Goal: Navigation & Orientation: Find specific page/section

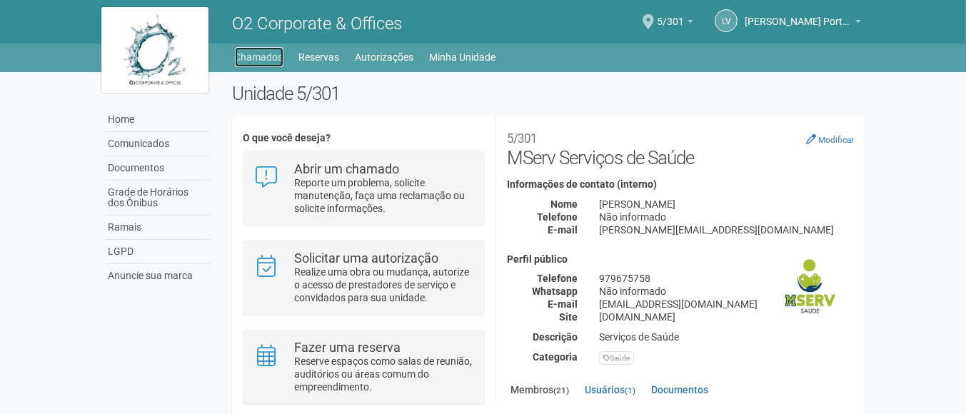
click at [266, 52] on link "Chamados" at bounding box center [259, 57] width 49 height 20
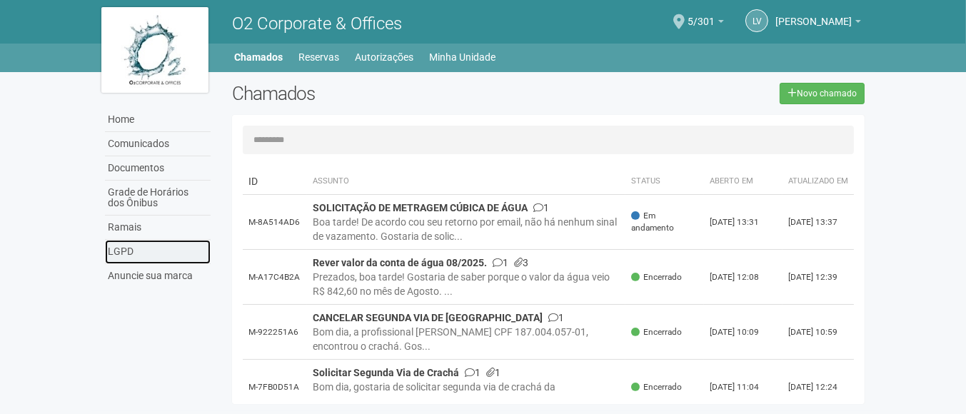
click at [111, 247] on link "LGPD" at bounding box center [158, 252] width 106 height 24
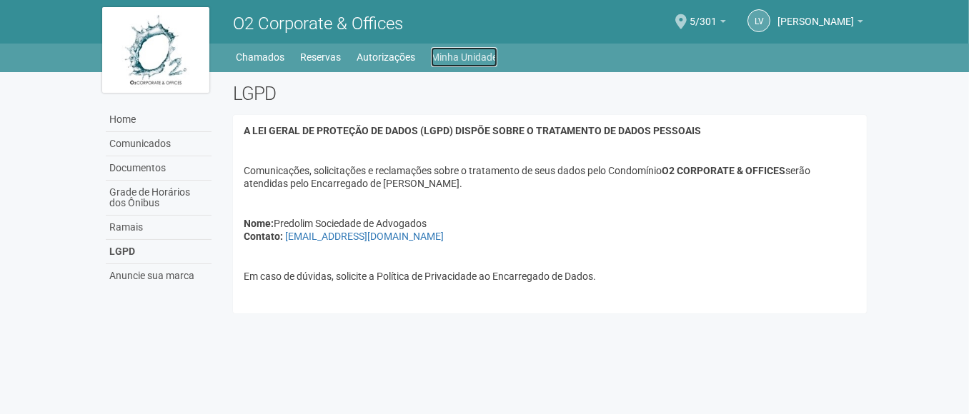
click at [459, 54] on link "Minha Unidade" at bounding box center [464, 57] width 66 height 20
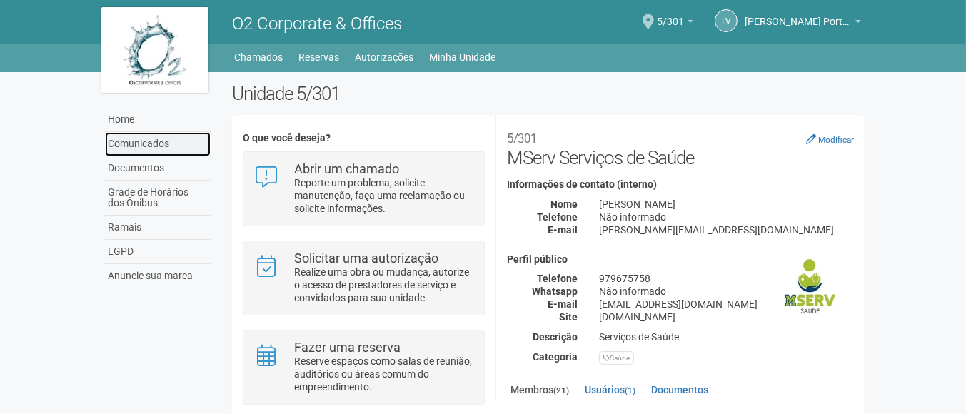
click at [134, 142] on link "Comunicados" at bounding box center [158, 144] width 106 height 24
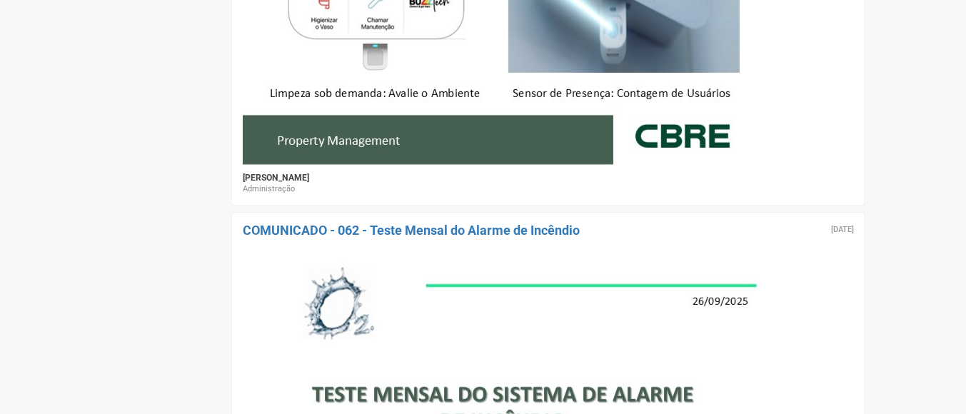
scroll to position [1088, 0]
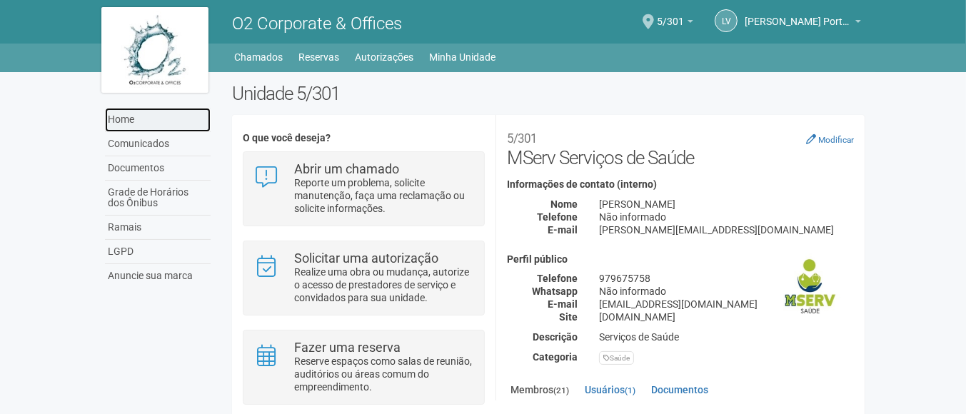
click at [124, 117] on link "Home" at bounding box center [158, 120] width 106 height 24
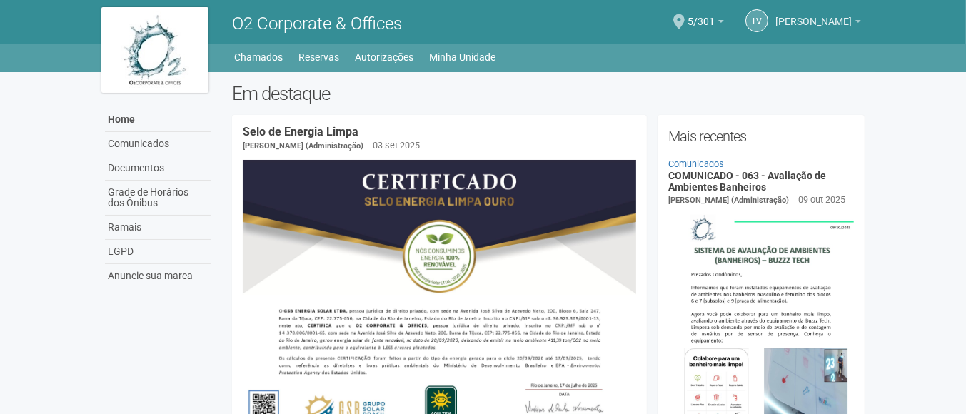
click at [860, 20] on b at bounding box center [859, 21] width 6 height 3
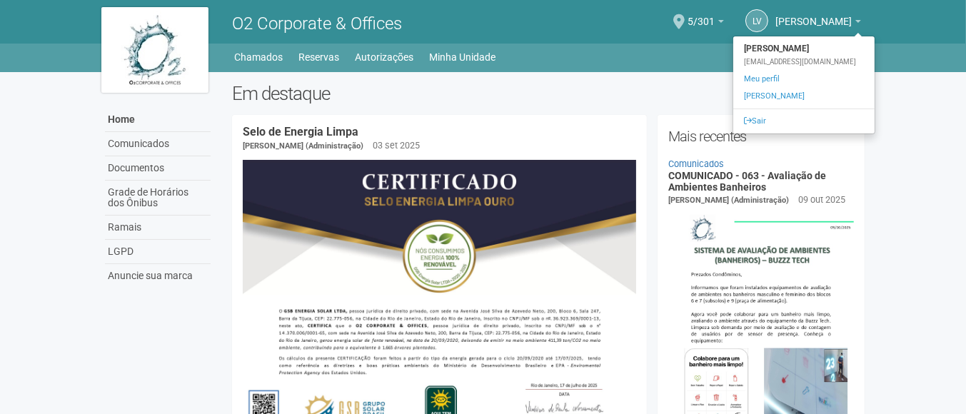
click at [514, 83] on h2 "Em destaque" at bounding box center [549, 93] width 634 height 21
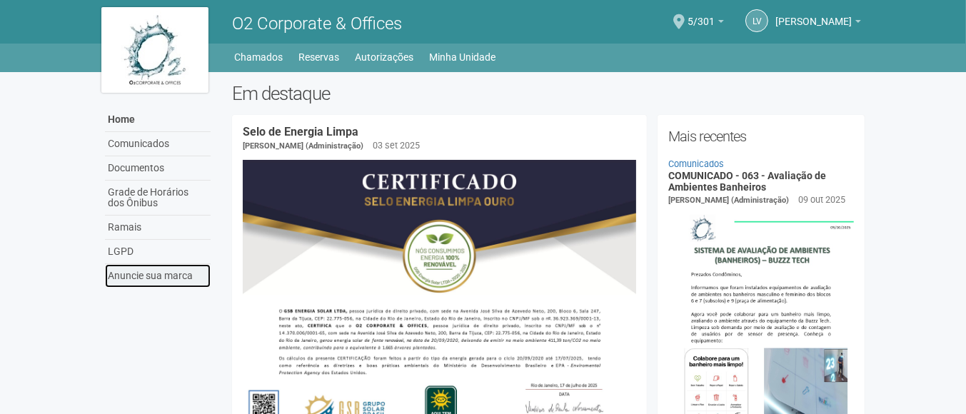
click at [169, 271] on link "Anuncie sua marca" at bounding box center [158, 276] width 106 height 24
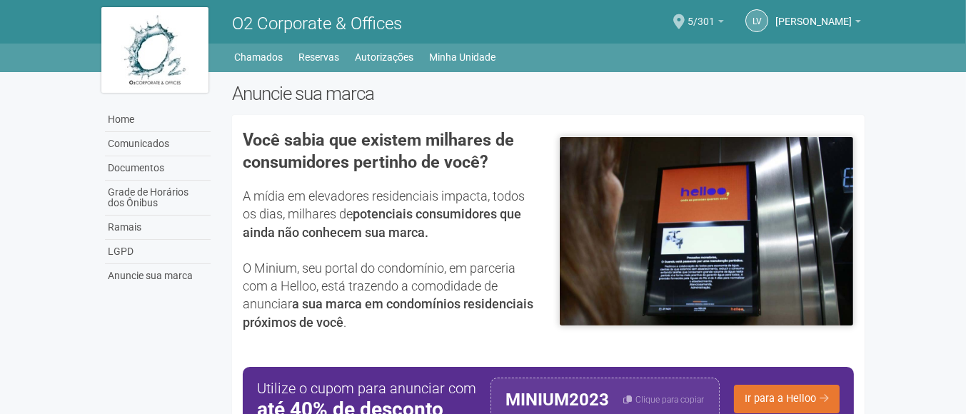
click at [688, 18] on link "5/301" at bounding box center [706, 23] width 36 height 11
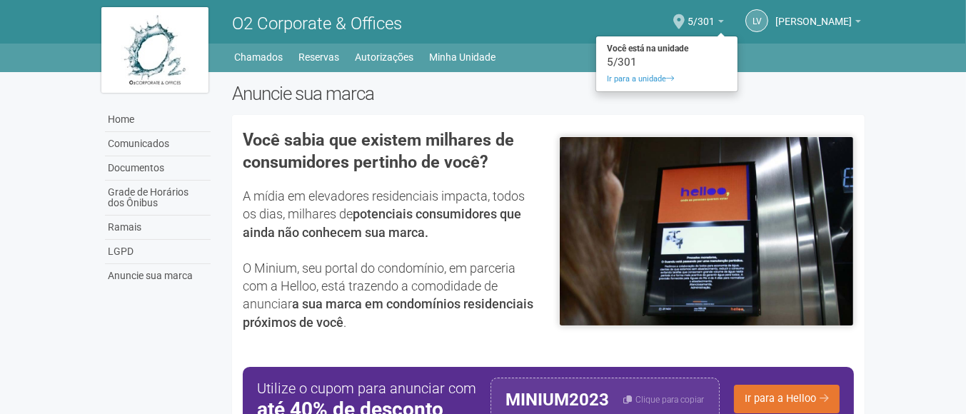
click at [596, 61] on div "5/301" at bounding box center [666, 62] width 141 height 10
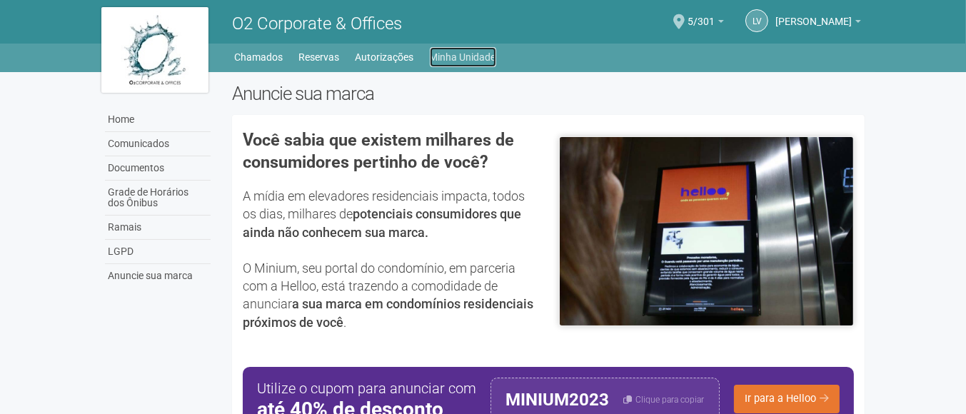
click at [471, 52] on link "Minha Unidade" at bounding box center [463, 57] width 66 height 20
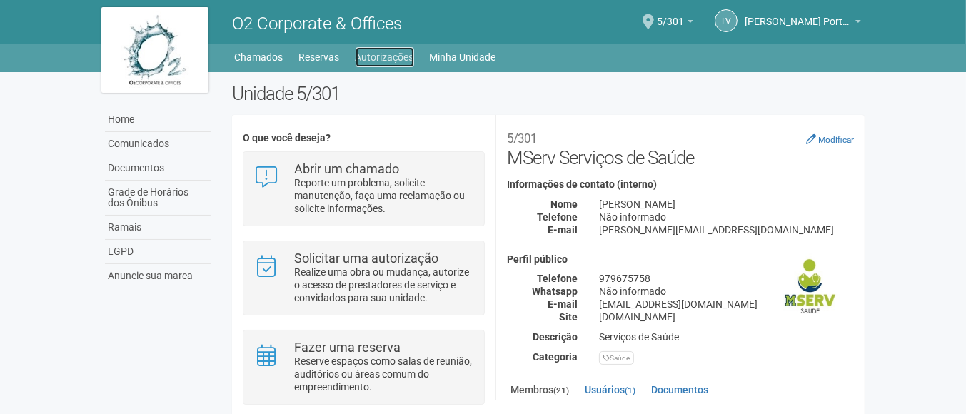
click at [405, 54] on link "Autorizações" at bounding box center [385, 57] width 59 height 20
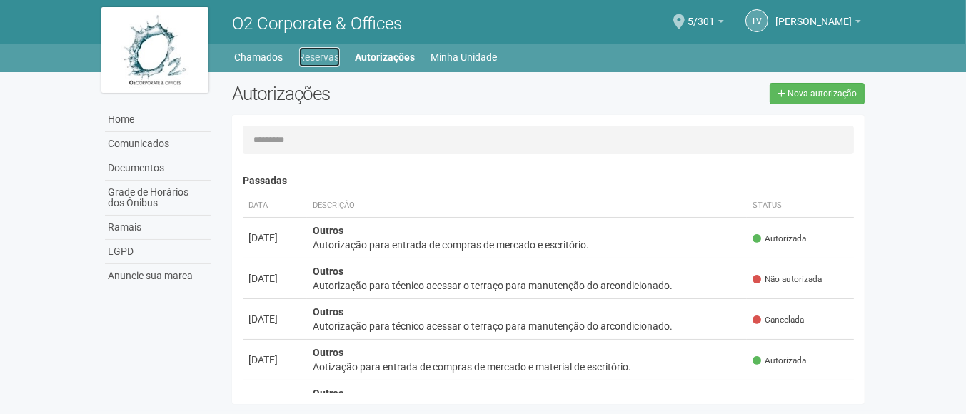
click at [316, 48] on link "Reservas" at bounding box center [319, 57] width 41 height 20
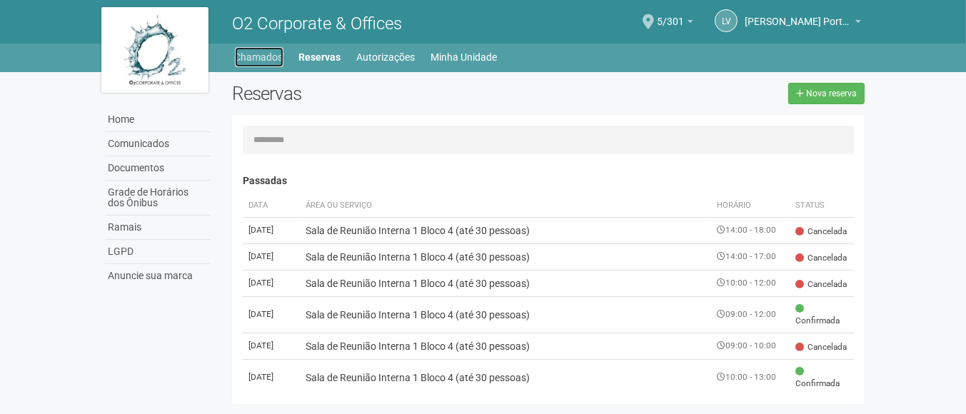
click at [238, 55] on link "Chamados" at bounding box center [259, 57] width 49 height 20
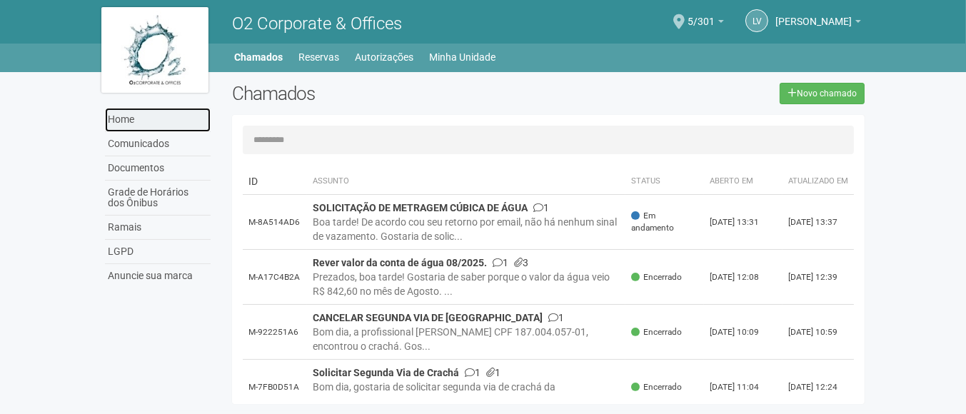
click at [111, 115] on link "Home" at bounding box center [158, 120] width 106 height 24
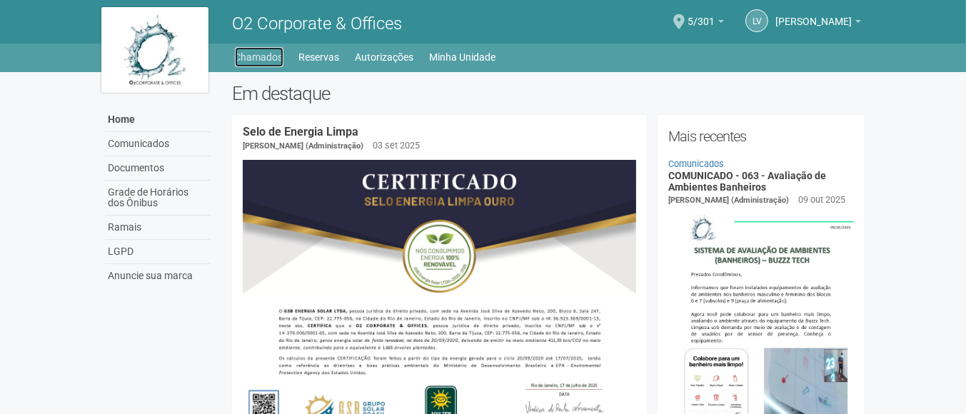
click at [250, 50] on link "Chamados" at bounding box center [259, 57] width 49 height 20
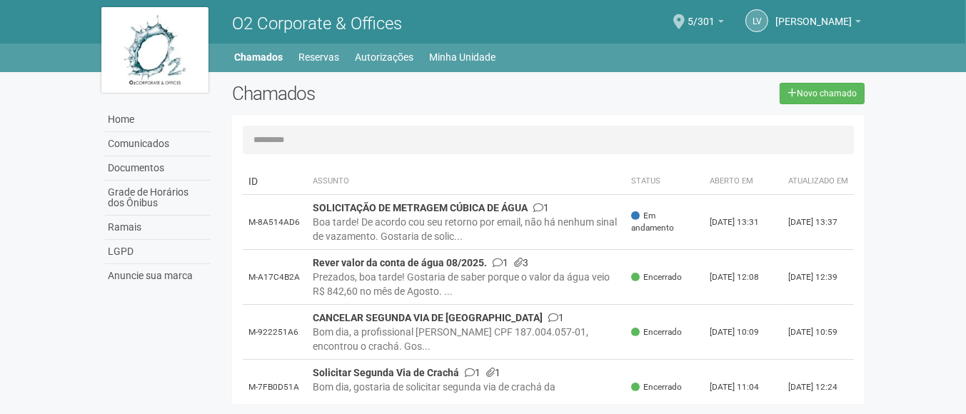
click at [136, 76] on div "Home Comunicados Documentos Grade de Horários dos Ônibus Ramais LGPD Anuncie su…" at bounding box center [156, 183] width 131 height 223
click at [458, 53] on link "Minha Unidade" at bounding box center [463, 57] width 66 height 20
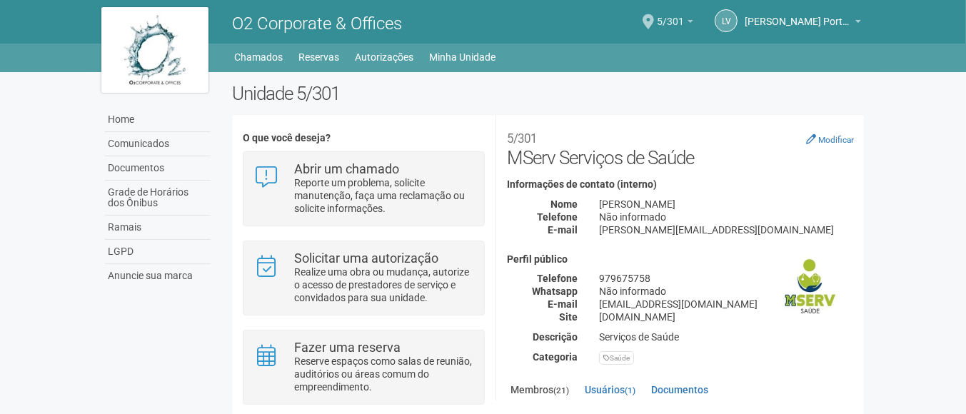
click at [692, 21] on b at bounding box center [691, 21] width 6 height 3
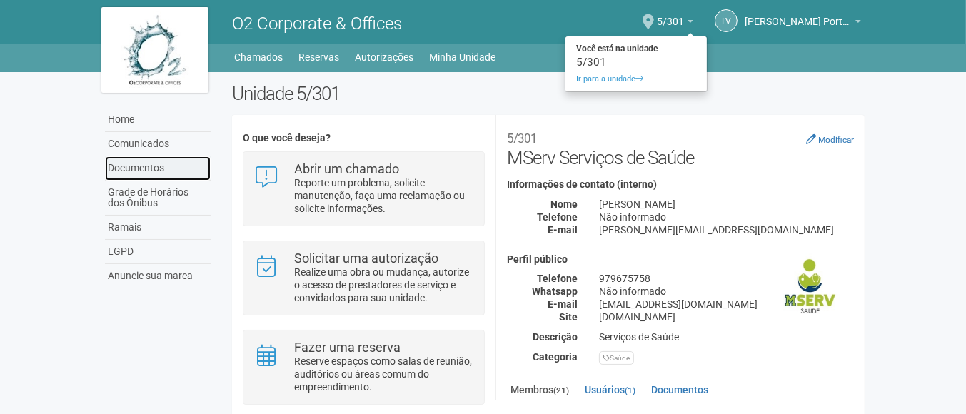
click at [121, 161] on link "Documentos" at bounding box center [158, 168] width 106 height 24
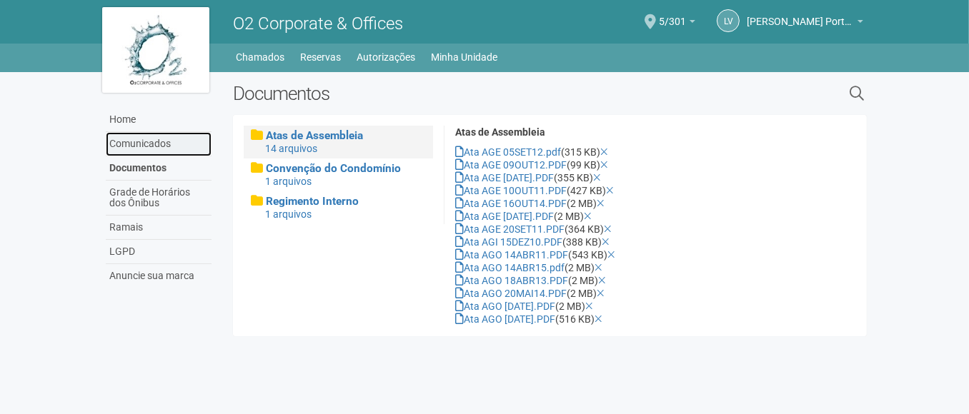
click at [118, 145] on link "Comunicados" at bounding box center [159, 144] width 106 height 24
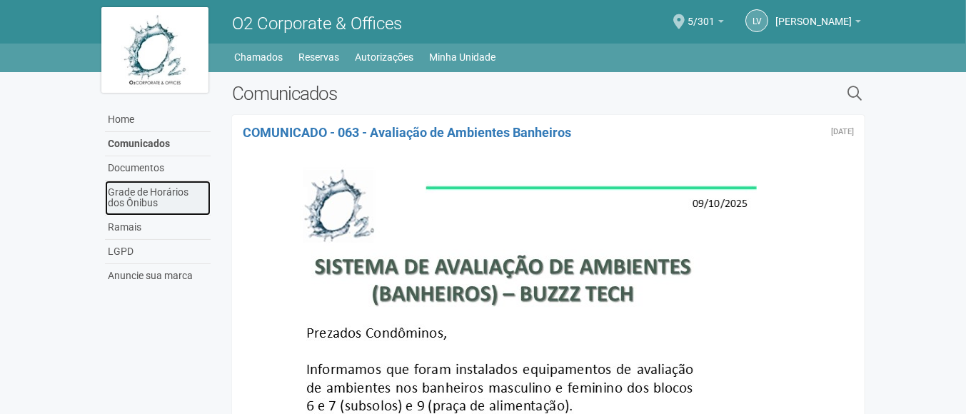
click at [134, 187] on link "Grade de Horários dos Ônibus" at bounding box center [158, 198] width 106 height 35
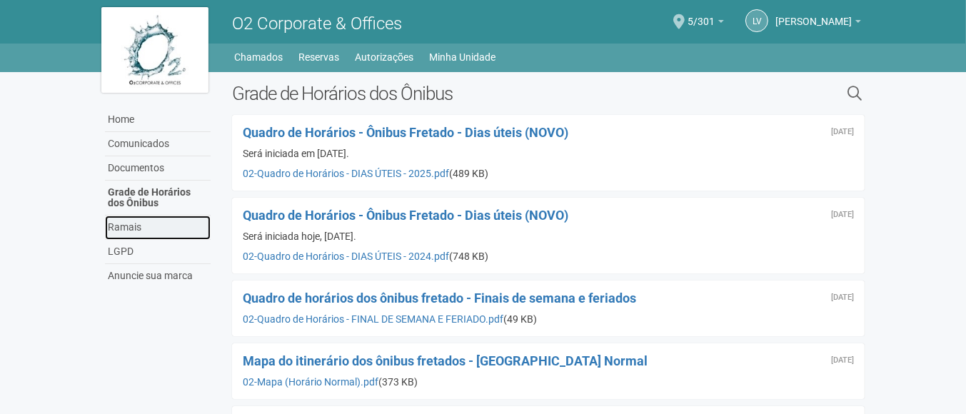
click at [126, 221] on link "Ramais" at bounding box center [158, 228] width 106 height 24
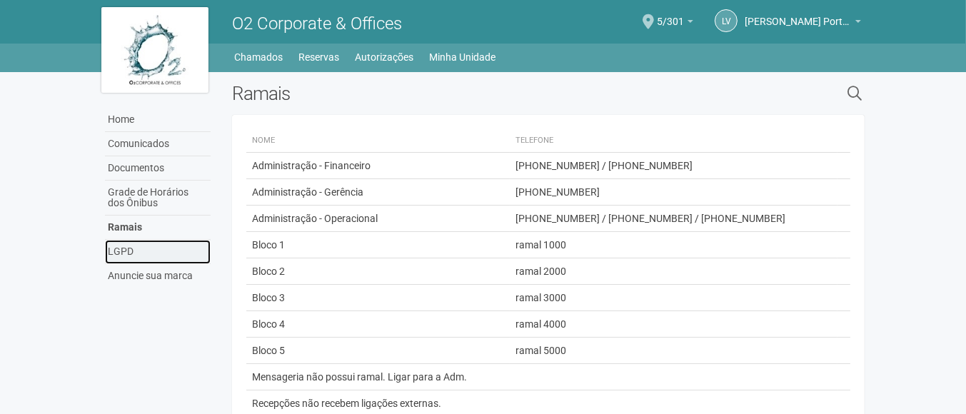
click at [116, 253] on link "LGPD" at bounding box center [158, 252] width 106 height 24
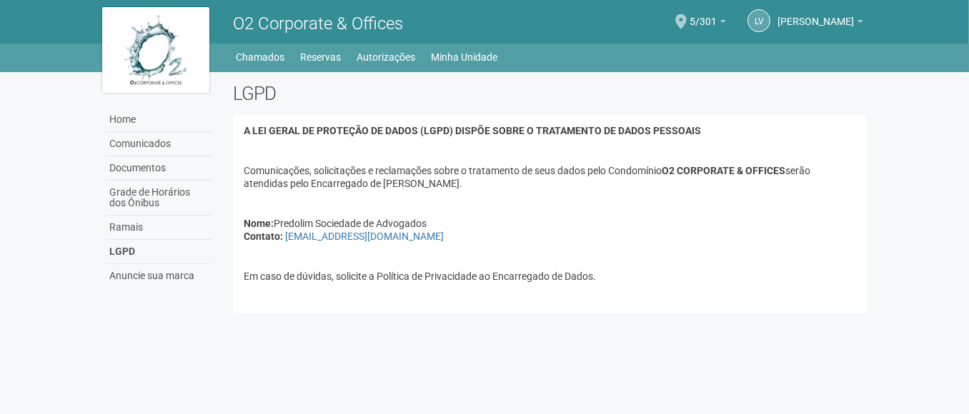
click at [186, 57] on img at bounding box center [155, 50] width 107 height 86
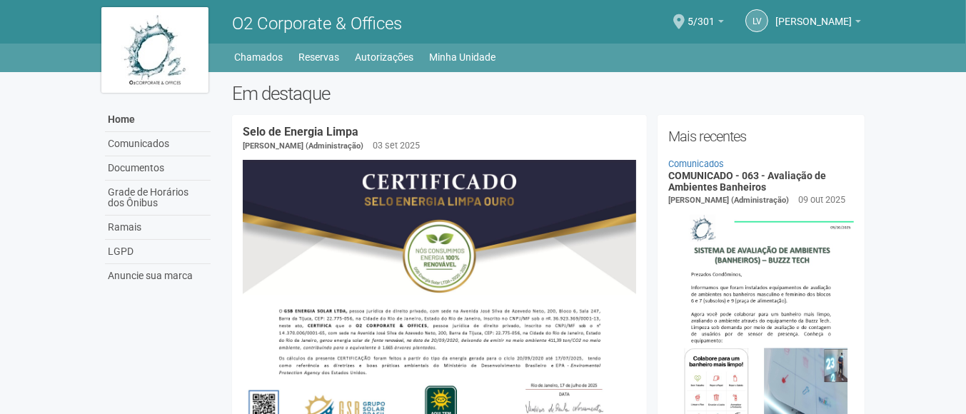
click at [960, 256] on body "Aguarde... O2 Corporate & Offices LV Luis Vasconcelos Porto Fernandes Luis Vasc…" at bounding box center [483, 207] width 966 height 414
click at [960, 277] on body "Aguarde... O2 Corporate & Offices LV [PERSON_NAME] [PERSON_NAME] [EMAIL_ADDRESS…" at bounding box center [483, 207] width 966 height 414
click at [949, 354] on body "Aguarde... O2 Corporate & Offices LV Luis Vasconcelos Porto Fernandes Luis Vasc…" at bounding box center [483, 207] width 966 height 414
click at [959, 158] on body "Aguarde... O2 Corporate & Offices LV Luis Vasconcelos Porto Fernandes Luis Vasc…" at bounding box center [483, 207] width 966 height 414
click at [118, 226] on link "Ramais" at bounding box center [158, 228] width 106 height 24
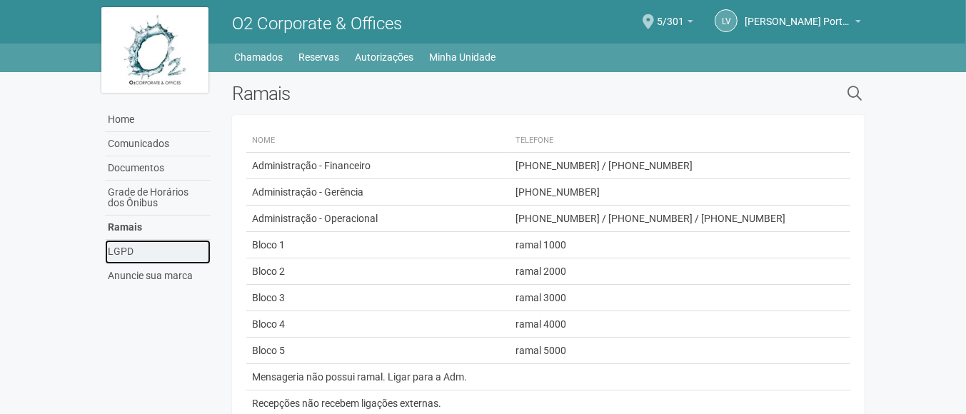
click at [117, 256] on link "LGPD" at bounding box center [158, 252] width 106 height 24
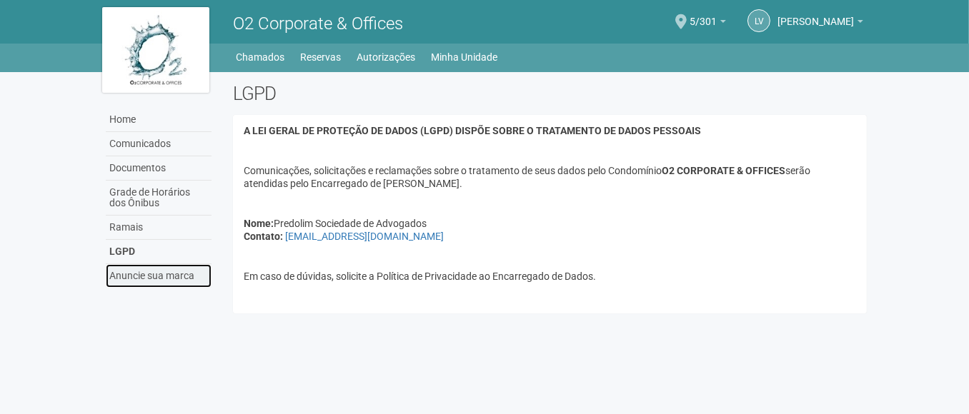
click at [125, 275] on link "Anuncie sua marca" at bounding box center [159, 276] width 106 height 24
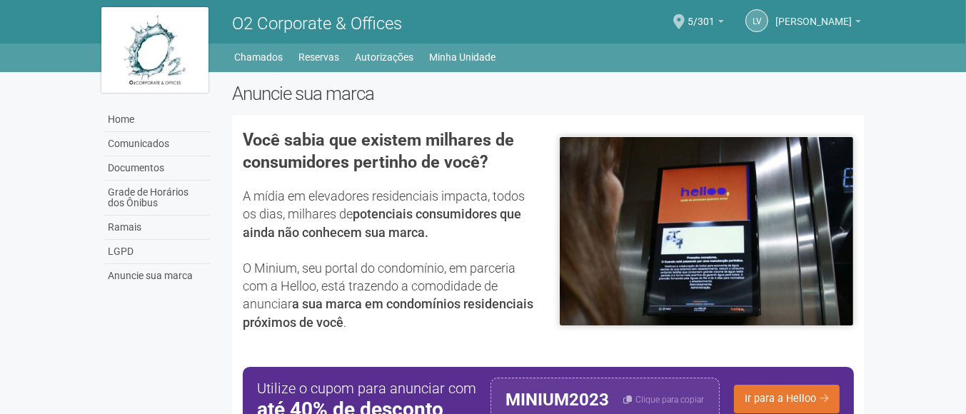
click at [854, 21] on link "[PERSON_NAME]" at bounding box center [819, 23] width 86 height 11
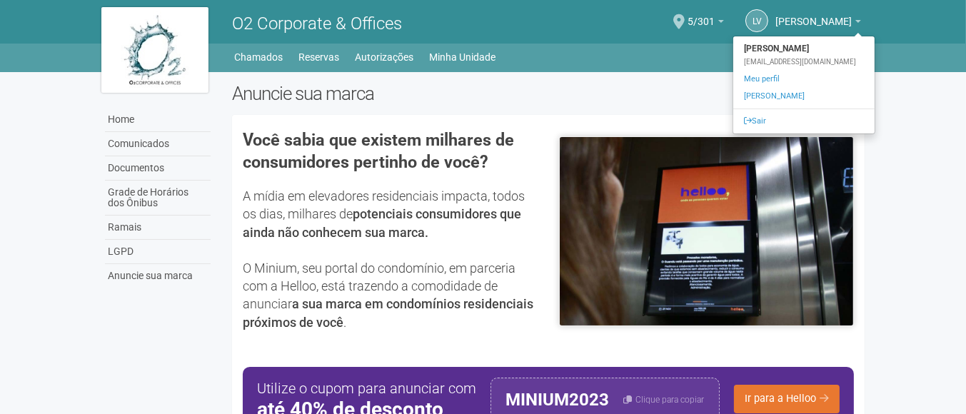
click at [561, 32] on div "LV [PERSON_NAME] [PERSON_NAME] [EMAIL_ADDRESS][DOMAIN_NAME] Meu perfil Alterar …" at bounding box center [712, 21] width 313 height 39
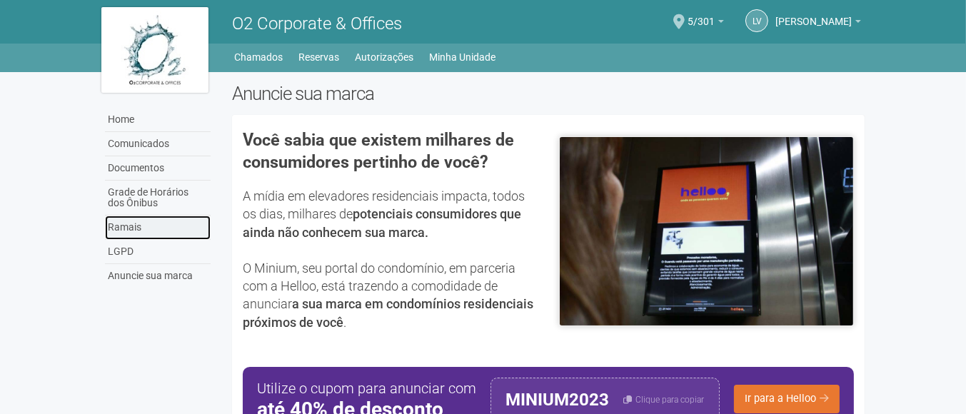
click at [119, 233] on link "Ramais" at bounding box center [158, 228] width 106 height 24
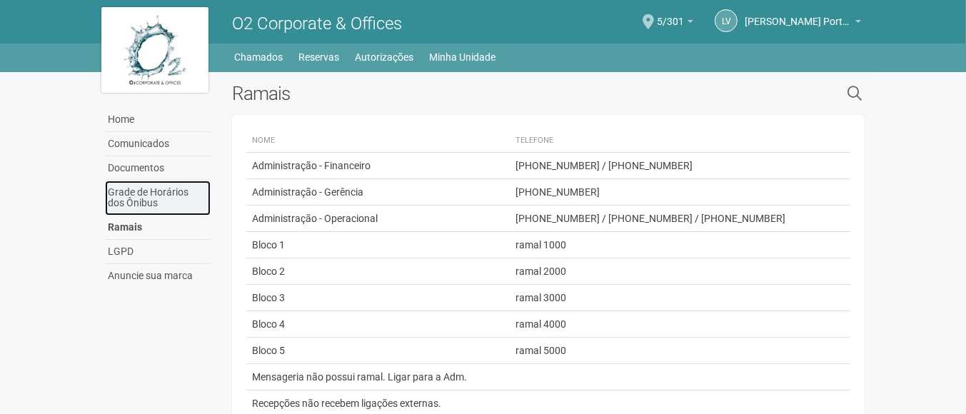
click at [157, 191] on link "Grade de Horários dos Ônibus" at bounding box center [158, 198] width 106 height 35
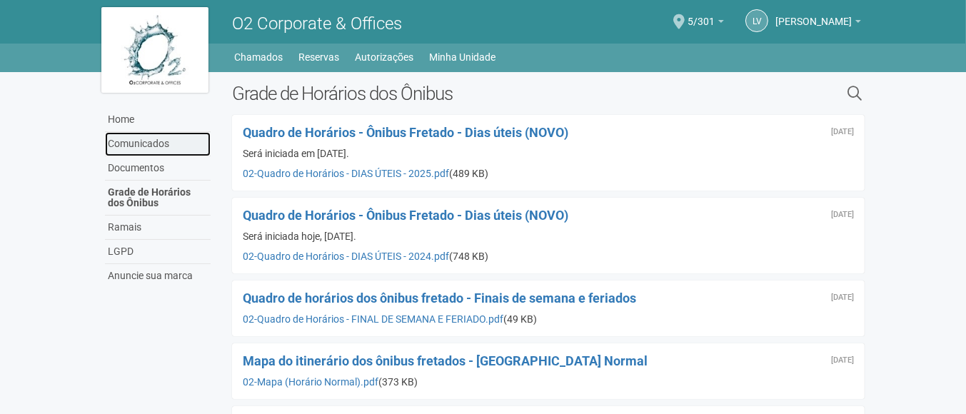
click at [143, 134] on link "Comunicados" at bounding box center [158, 144] width 106 height 24
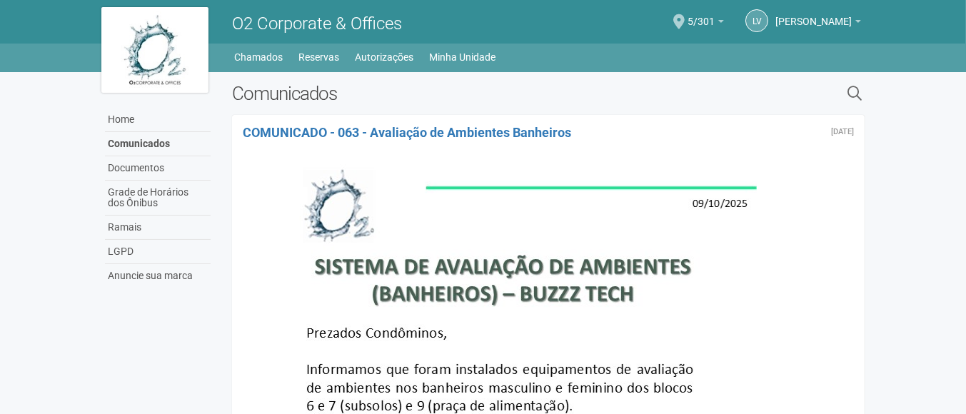
click at [955, 366] on body "Aguarde... O2 Corporate & Offices LV [PERSON_NAME] [PERSON_NAME] [EMAIL_ADDRESS…" at bounding box center [483, 207] width 966 height 414
click at [161, 189] on link "Grade de Horários dos Ônibus" at bounding box center [158, 198] width 106 height 35
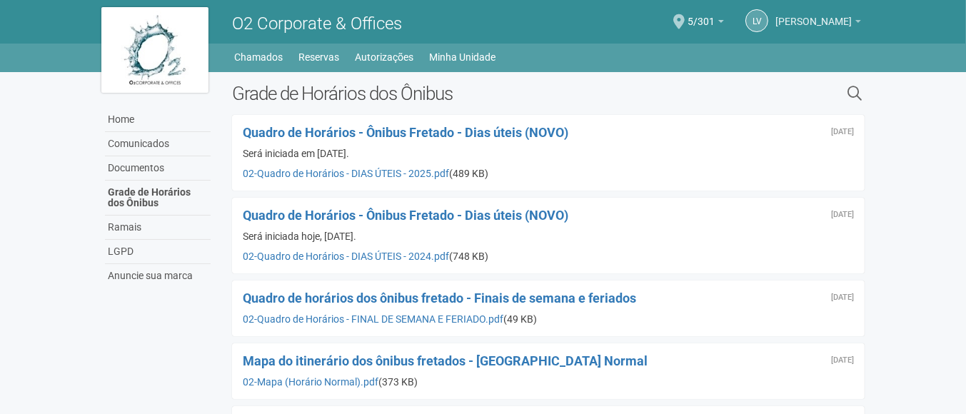
click at [814, 19] on span "[PERSON_NAME]" at bounding box center [814, 14] width 76 height 25
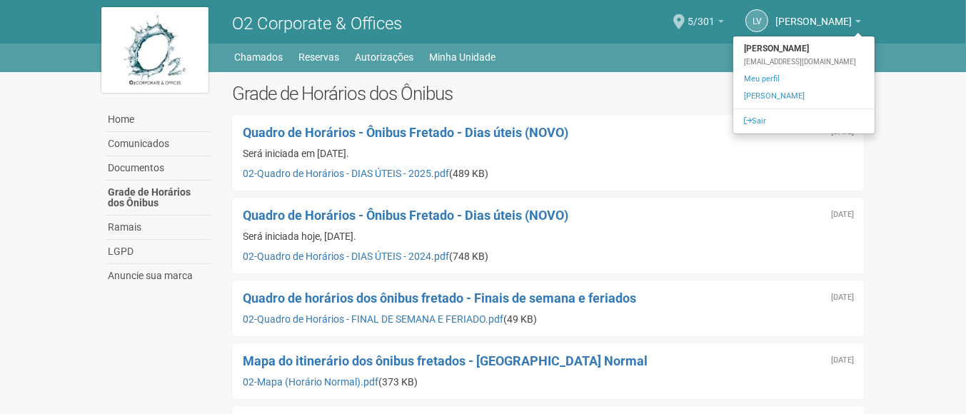
click at [719, 21] on b at bounding box center [722, 21] width 6 height 3
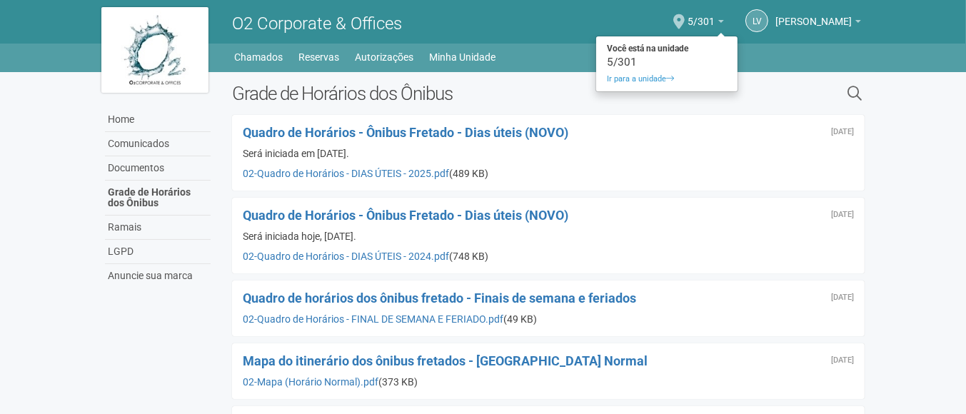
click at [596, 59] on div "5/301" at bounding box center [666, 62] width 141 height 10
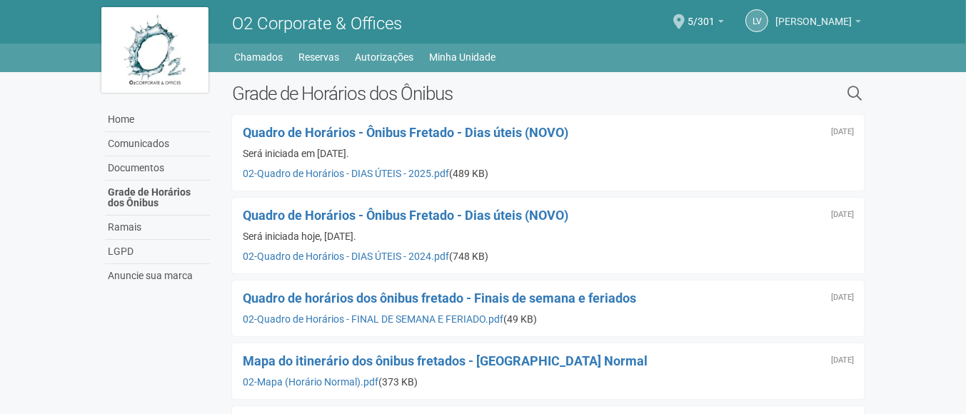
click at [860, 20] on b at bounding box center [859, 21] width 6 height 3
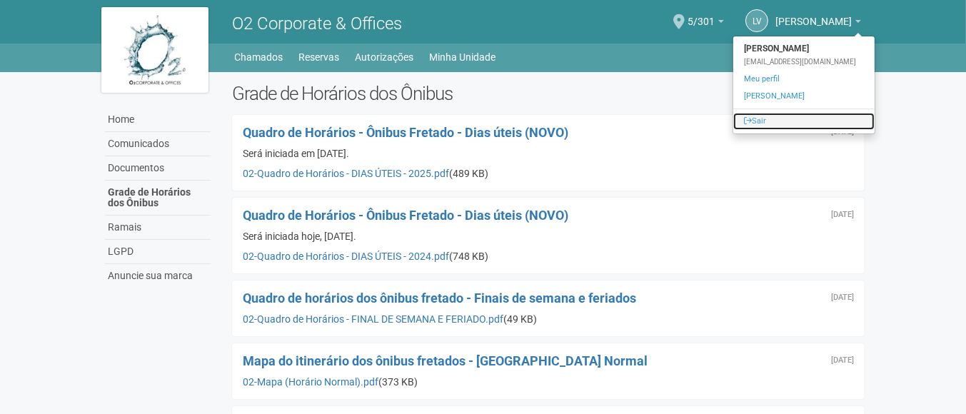
click at [736, 113] on link "Sair" at bounding box center [804, 121] width 141 height 17
